Goal: Information Seeking & Learning: Learn about a topic

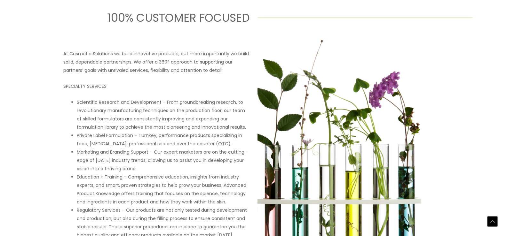
scroll to position [288, 0]
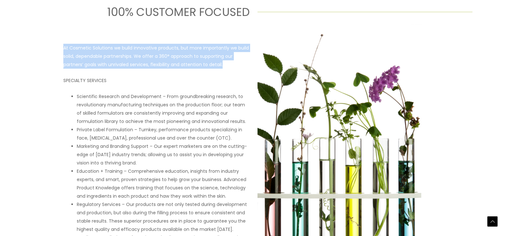
drag, startPoint x: 58, startPoint y: 46, endPoint x: 233, endPoint y: 67, distance: 175.9
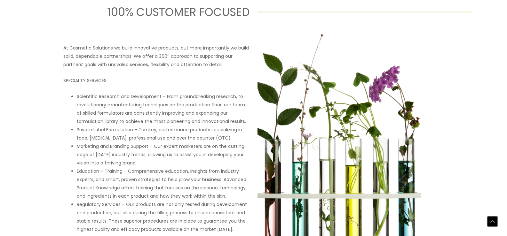
click at [236, 70] on div "At Cosmetic Solutions we build innovative products, but more importantly we bui…" at bounding box center [156, 147] width 187 height 207
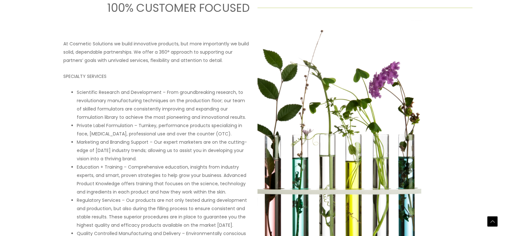
scroll to position [320, 0]
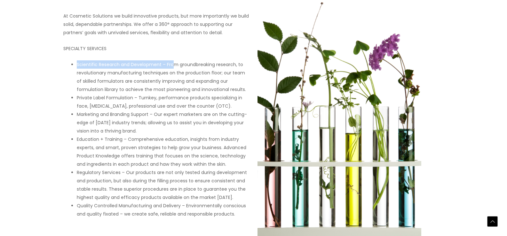
drag, startPoint x: 92, startPoint y: 64, endPoint x: 133, endPoint y: 96, distance: 52.3
click at [172, 69] on div "At Cosmetic Solutions we build innovative products, but more importantly we bui…" at bounding box center [156, 115] width 187 height 207
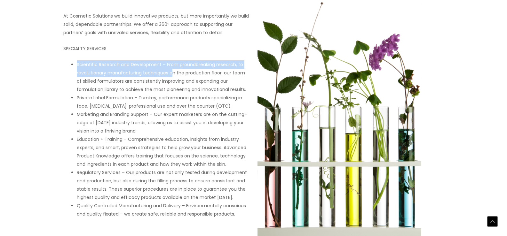
drag, startPoint x: 72, startPoint y: 115, endPoint x: 170, endPoint y: 128, distance: 99.5
click at [170, 128] on li "Marketing and Branding Support – Our expert marketers are on the cutting-edge o…" at bounding box center [163, 122] width 173 height 25
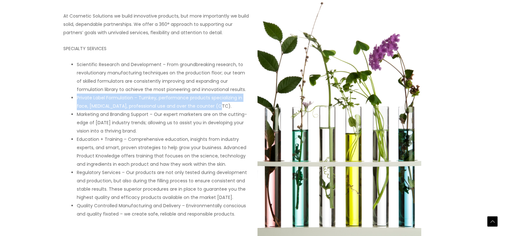
drag, startPoint x: 75, startPoint y: 97, endPoint x: 219, endPoint y: 110, distance: 144.3
click at [219, 110] on div "At Cosmetic Solutions we build innovative products, but more importantly we bui…" at bounding box center [156, 115] width 187 height 207
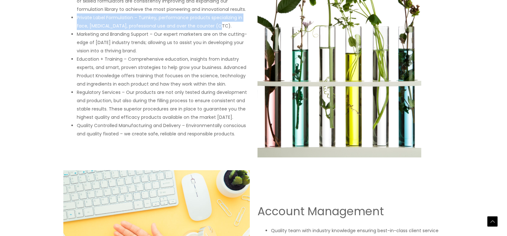
scroll to position [416, 0]
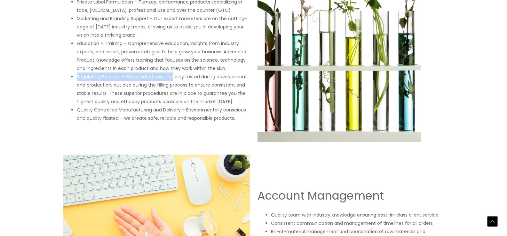
drag, startPoint x: 78, startPoint y: 77, endPoint x: 173, endPoint y: 80, distance: 95.1
click at [173, 80] on li "Regulatory Services – Our products are not only tested during development and p…" at bounding box center [163, 89] width 173 height 33
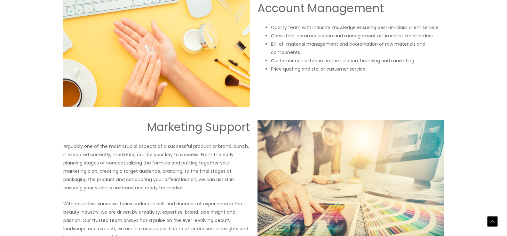
scroll to position [614, 0]
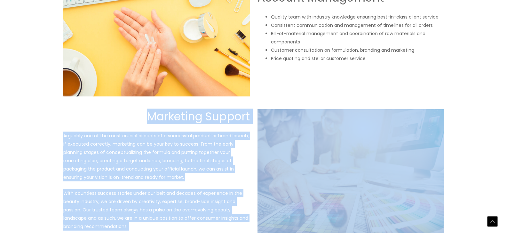
drag, startPoint x: 164, startPoint y: 118, endPoint x: 277, endPoint y: 123, distance: 112.8
click at [277, 123] on div "Marketing Support Arguably one of the most crucial aspects of a successful prod…" at bounding box center [254, 171] width 384 height 124
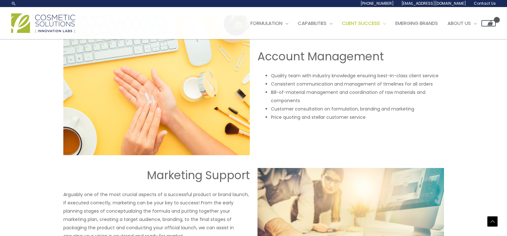
scroll to position [550, 0]
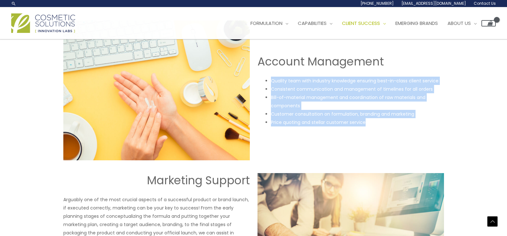
drag, startPoint x: 270, startPoint y: 81, endPoint x: 436, endPoint y: 124, distance: 171.1
click at [436, 124] on div "Account Management Quality team with industry knowledge ensuring best-in-class …" at bounding box center [351, 90] width 187 height 72
click at [407, 147] on div "Account Management Quality team with industry knowledge ensuring best-in-class …" at bounding box center [254, 90] width 384 height 140
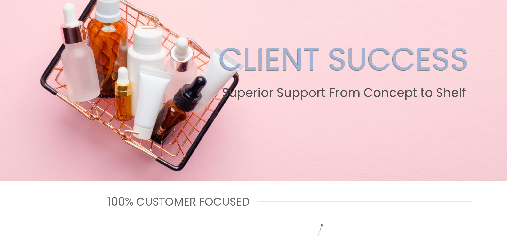
scroll to position [0, 0]
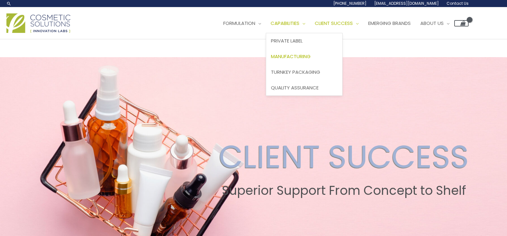
click at [303, 54] on span "Manufacturing" at bounding box center [291, 56] width 40 height 7
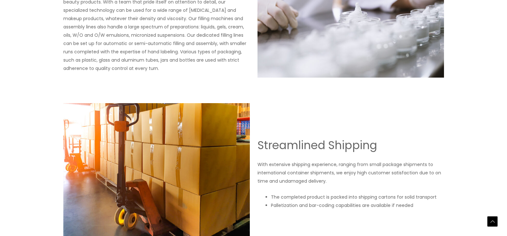
scroll to position [1056, 0]
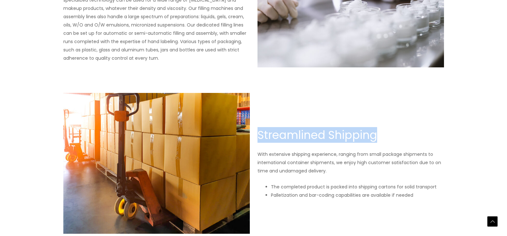
drag, startPoint x: 394, startPoint y: 134, endPoint x: 260, endPoint y: 135, distance: 134.7
click at [260, 135] on h2 "Streamlined Shipping" at bounding box center [351, 135] width 187 height 15
click at [300, 109] on div "Streamlined Shipping With extensive shipping experience, ranging from small pac…" at bounding box center [254, 163] width 384 height 141
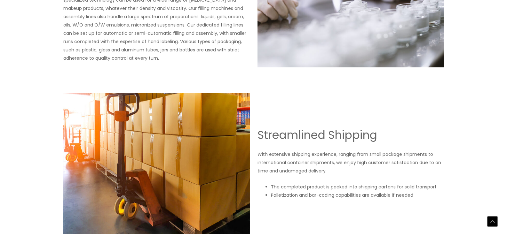
scroll to position [1130, 0]
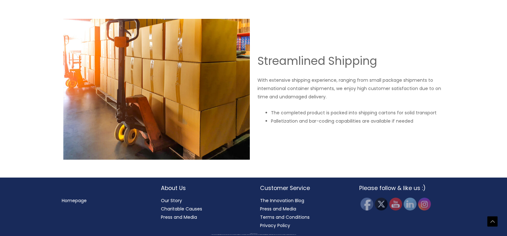
drag, startPoint x: 435, startPoint y: 124, endPoint x: 213, endPoint y: 45, distance: 236.1
click at [213, 45] on div "Streamlined Shipping With extensive shipping experience, ranging from small pac…" at bounding box center [254, 89] width 384 height 141
click at [282, 43] on div "Streamlined Shipping With extensive shipping experience, ranging from small pac…" at bounding box center [254, 89] width 384 height 141
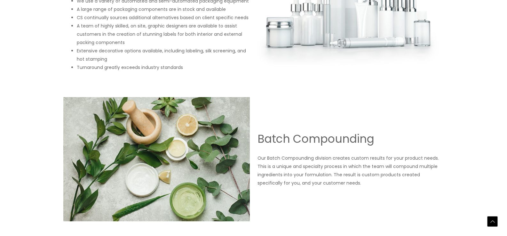
scroll to position [810, 0]
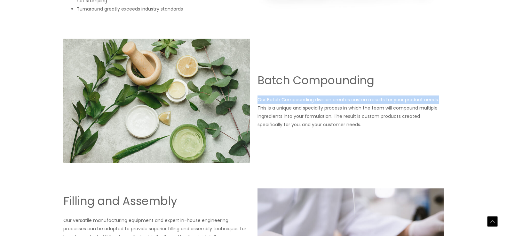
drag, startPoint x: 258, startPoint y: 101, endPoint x: 440, endPoint y: 101, distance: 182.1
click at [439, 101] on p "Our Batch Compounding division creates custom results for your product needs. T…" at bounding box center [351, 112] width 187 height 33
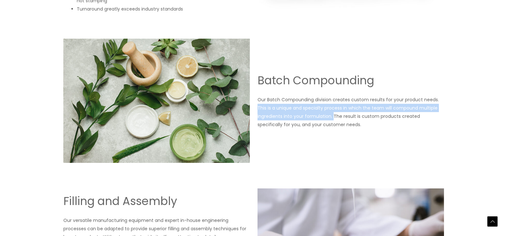
drag, startPoint x: 257, startPoint y: 107, endPoint x: 333, endPoint y: 120, distance: 77.5
click at [333, 120] on div "Batch Compounding Our Batch Compounding division creates custom results for you…" at bounding box center [254, 101] width 384 height 124
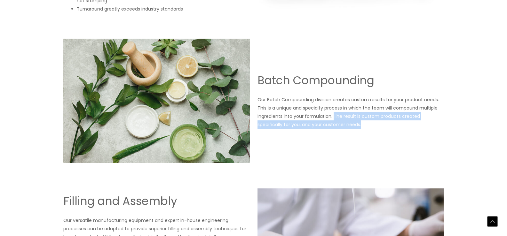
drag, startPoint x: 339, startPoint y: 127, endPoint x: 333, endPoint y: 117, distance: 11.6
click at [333, 117] on p "Our Batch Compounding division creates custom results for your product needs. T…" at bounding box center [351, 112] width 187 height 33
click at [382, 144] on div "Batch Compounding Our Batch Compounding division creates custom results for you…" at bounding box center [254, 101] width 384 height 124
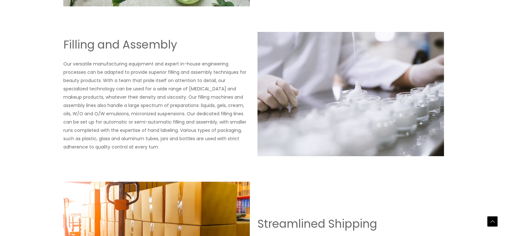
scroll to position [970, 0]
